Goal: Information Seeking & Learning: Check status

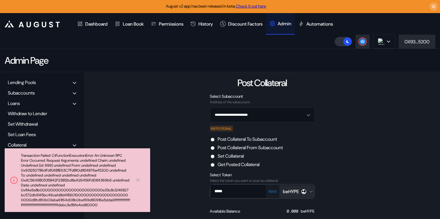
scroll to position [70, 0]
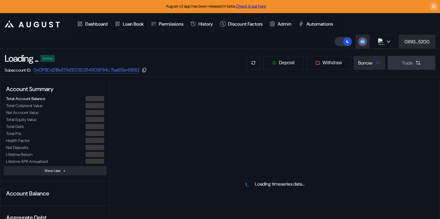
select select "*"
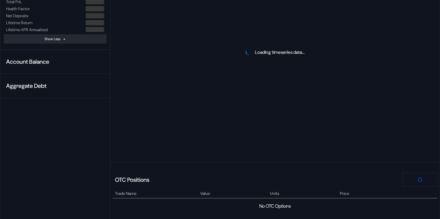
scroll to position [201, 0]
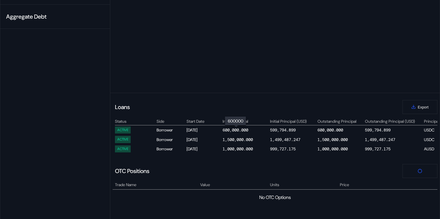
select select "*"
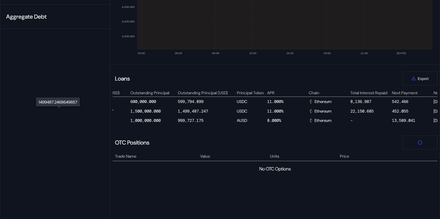
scroll to position [0, 299]
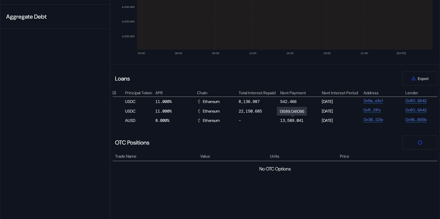
click at [290, 119] on div "13,589.041" at bounding box center [291, 120] width 23 height 5
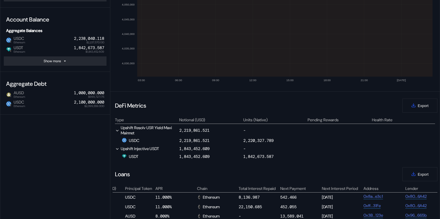
scroll to position [88, 0]
